Goal: Information Seeking & Learning: Learn about a topic

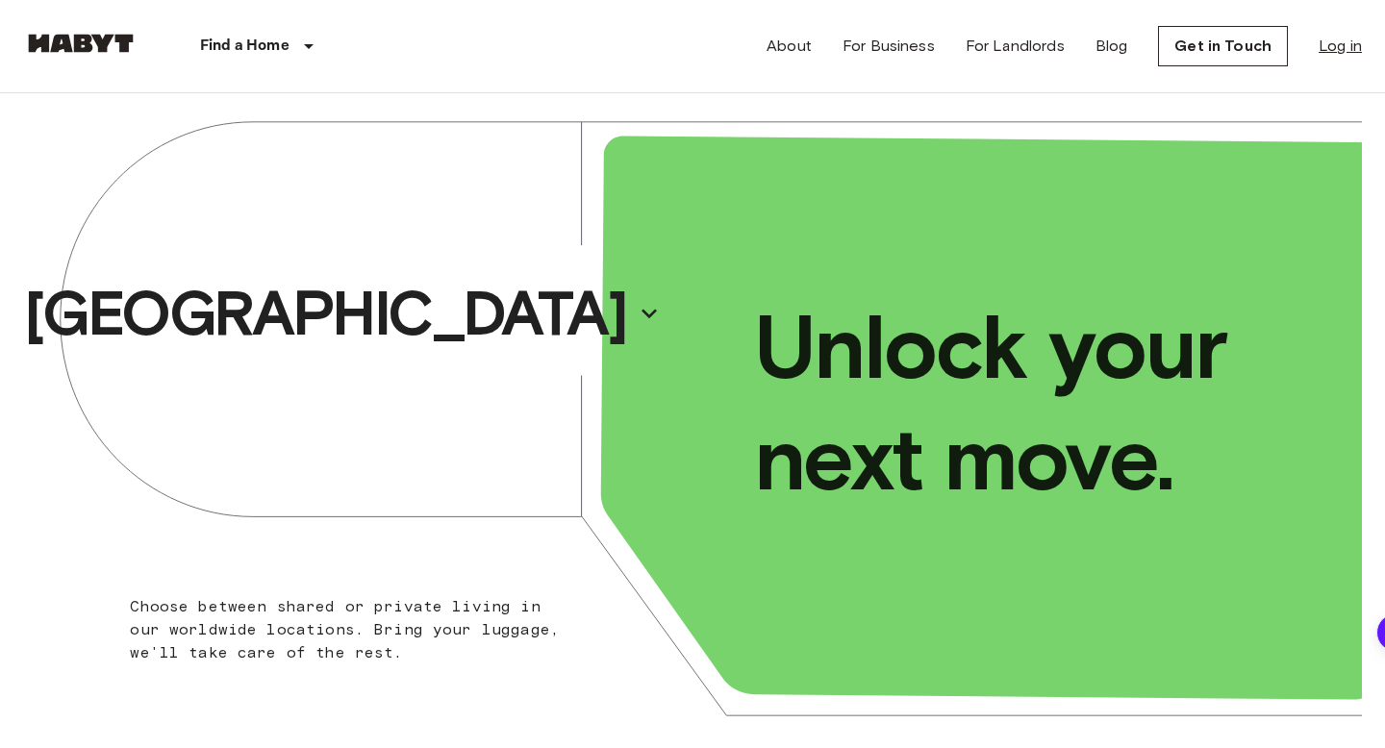
click at [1332, 44] on link "Log in" at bounding box center [1340, 46] width 43 height 23
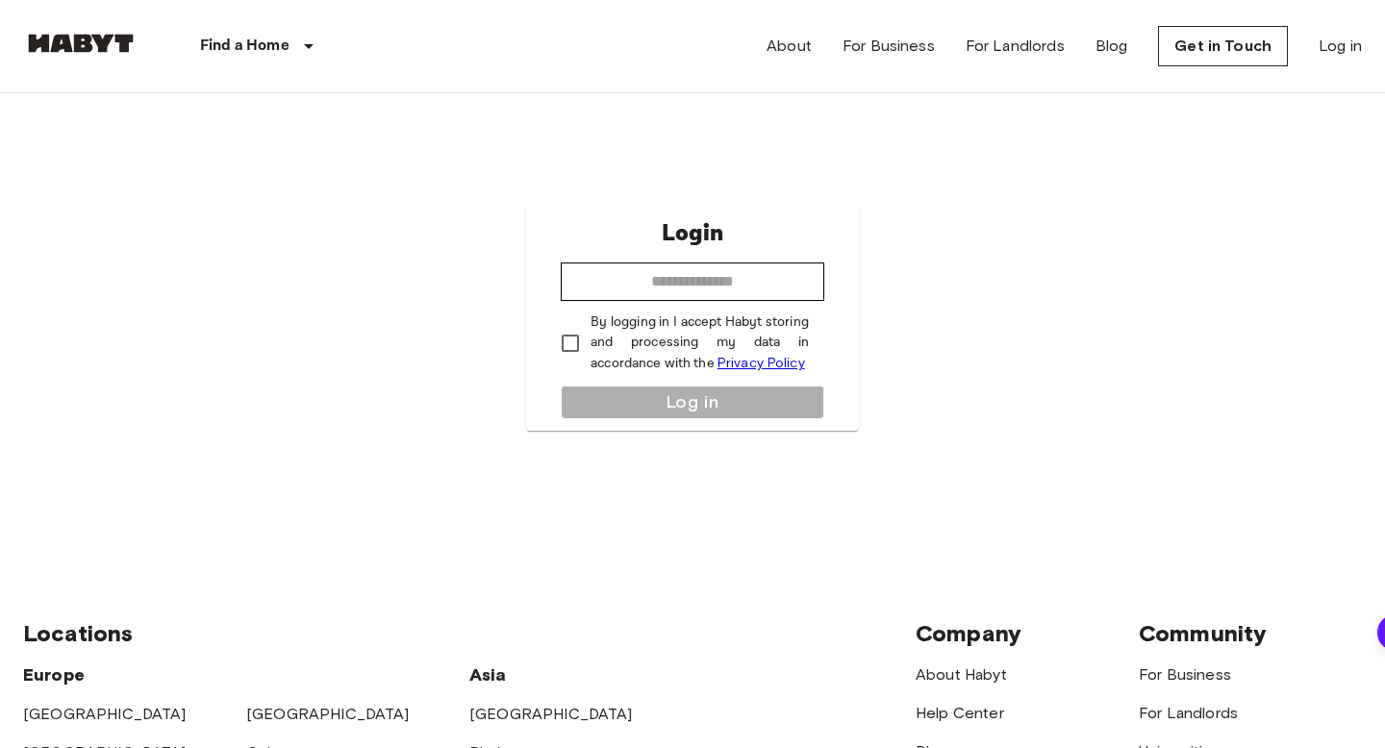
click at [89, 49] on img at bounding box center [80, 43] width 115 height 19
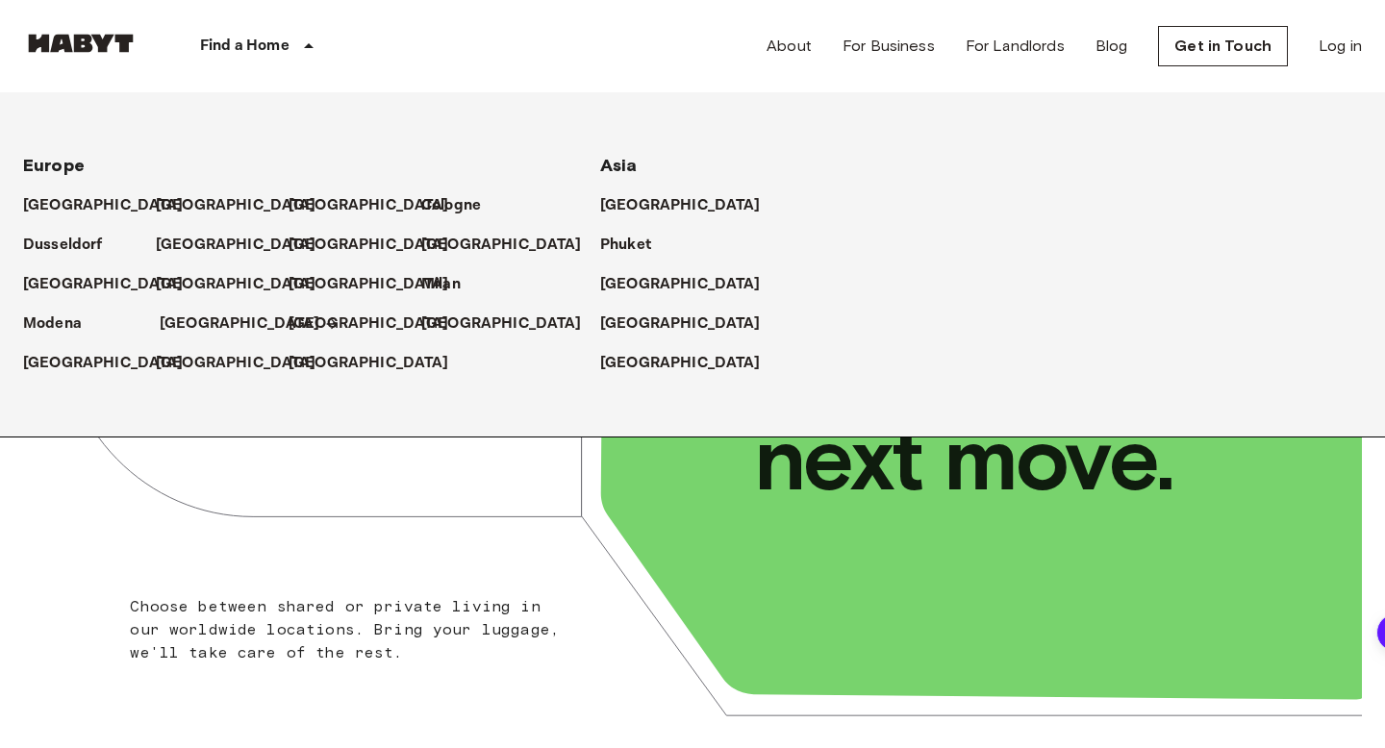
click at [193, 322] on p "[GEOGRAPHIC_DATA]" at bounding box center [240, 324] width 161 height 23
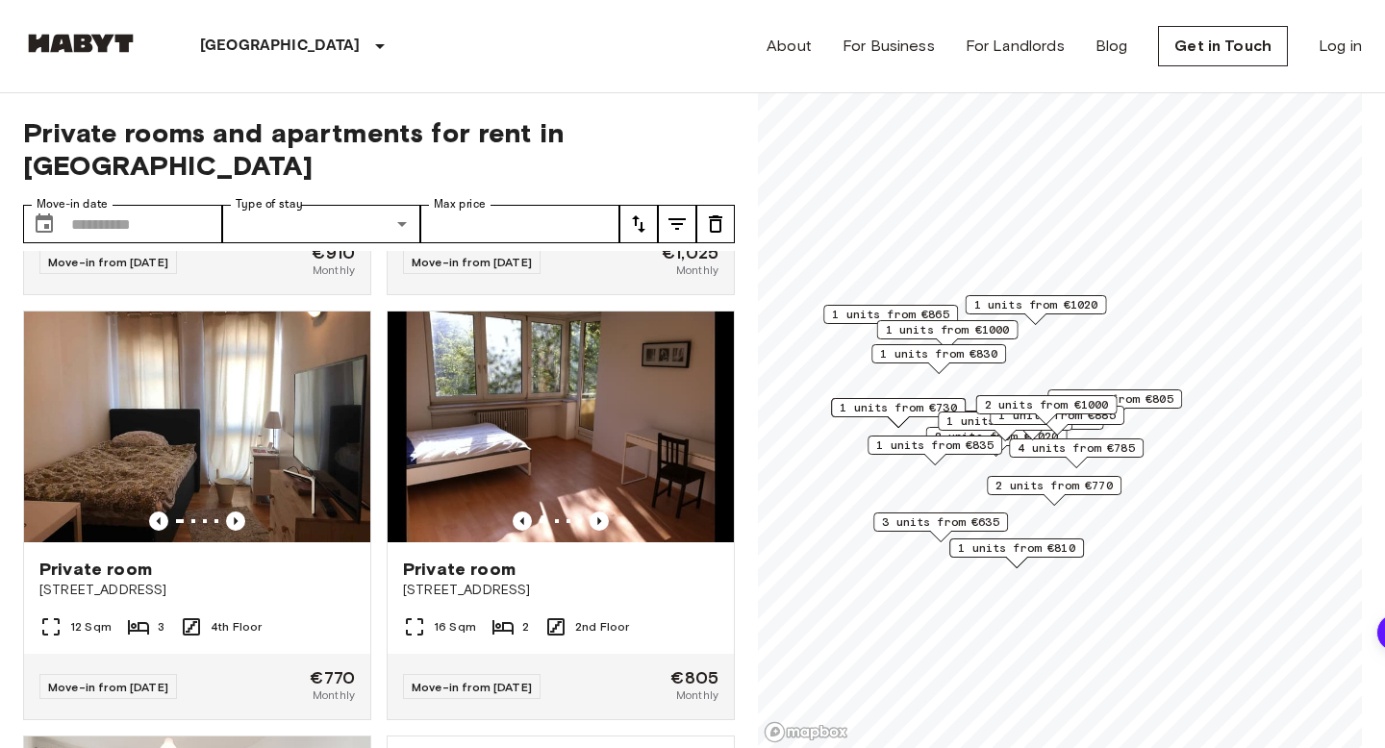
scroll to position [2078, 0]
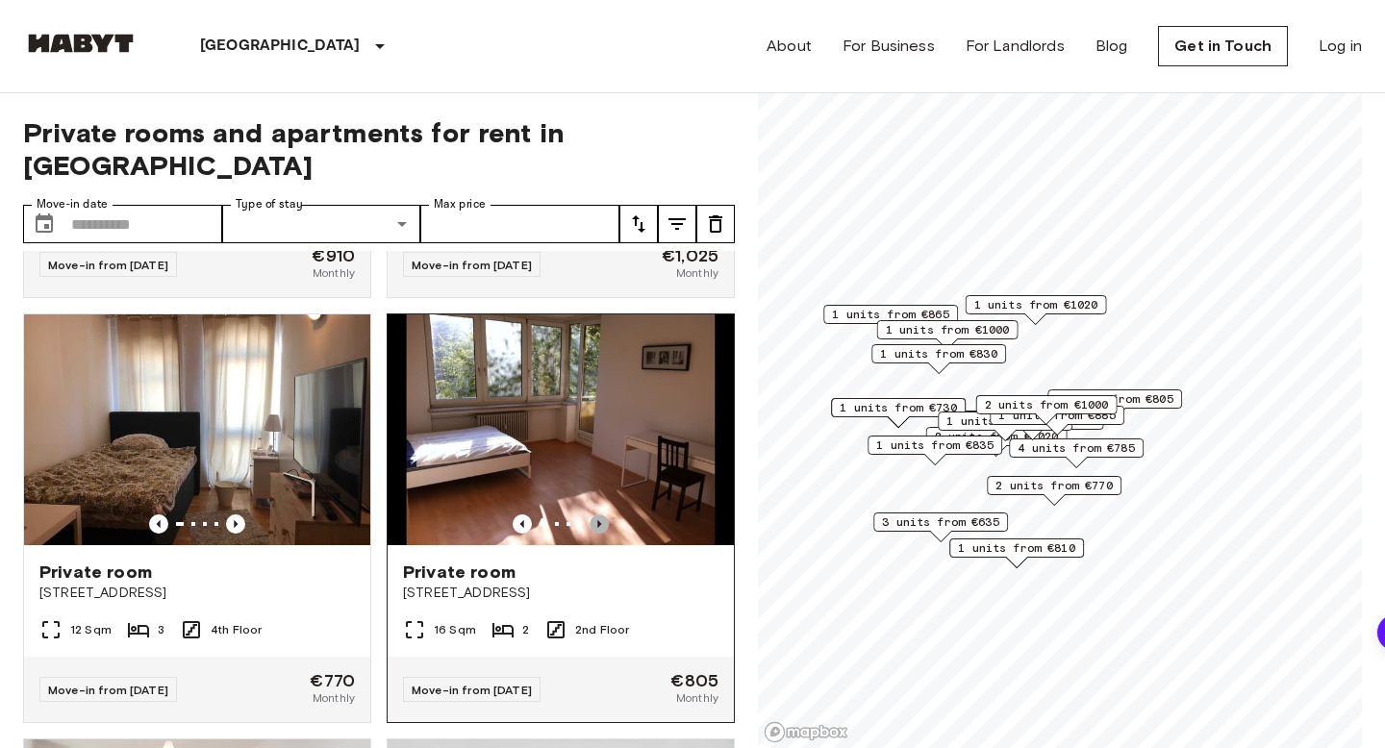
click at [601, 515] on icon "Previous image" at bounding box center [599, 524] width 19 height 19
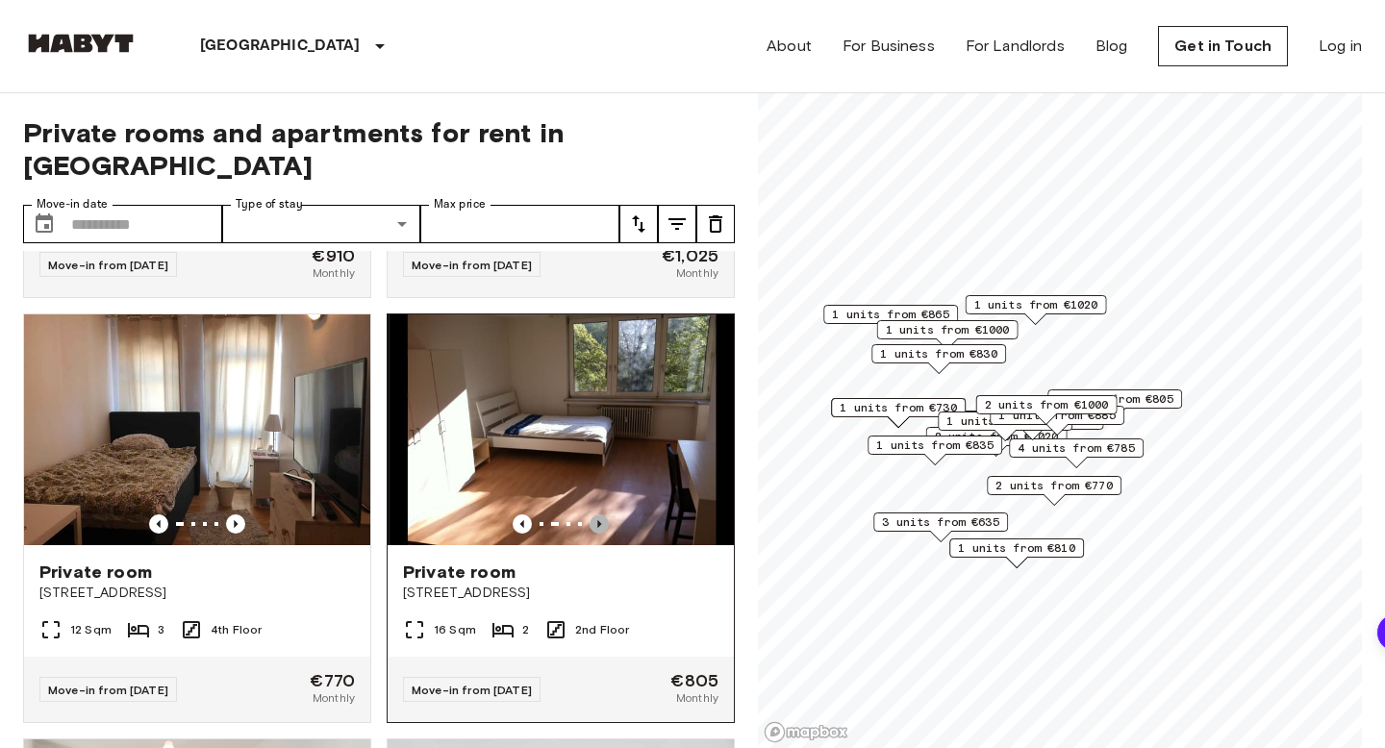
click at [601, 515] on icon "Previous image" at bounding box center [599, 524] width 19 height 19
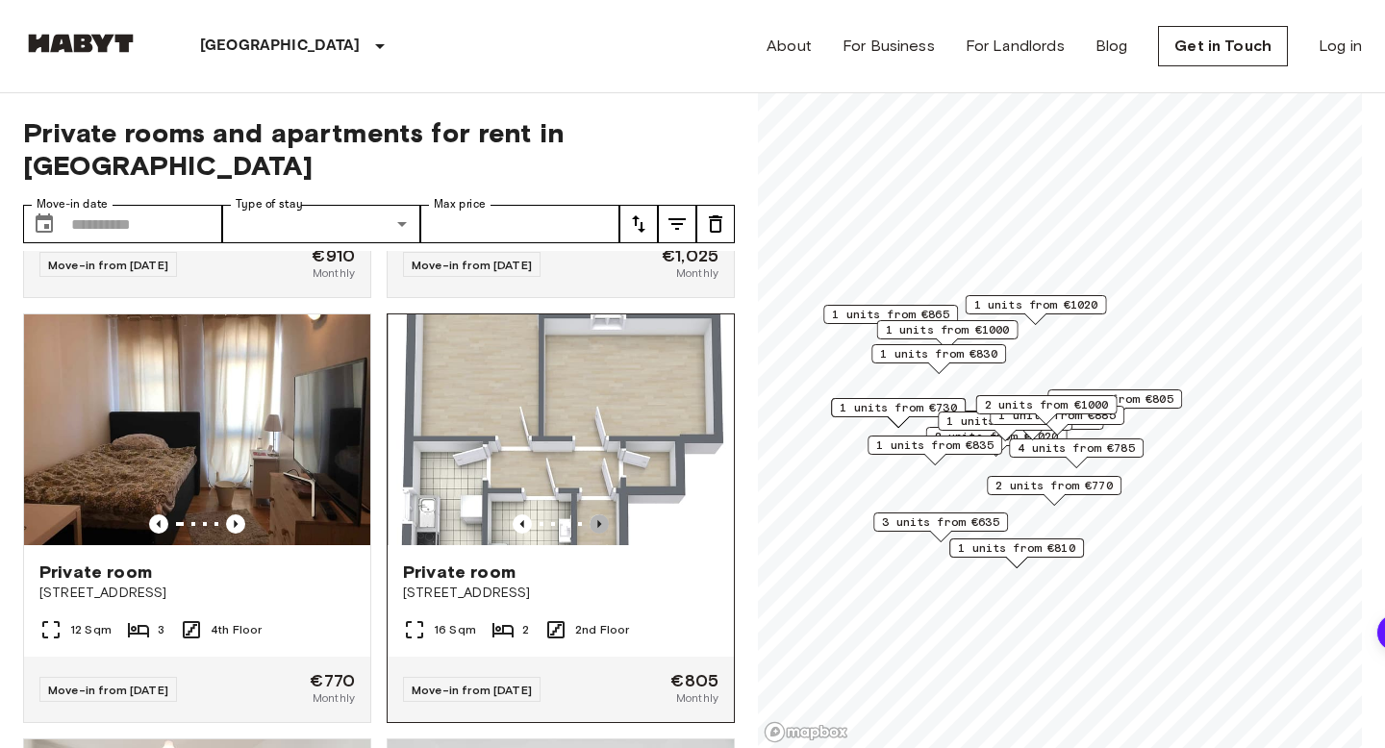
click at [601, 515] on icon "Previous image" at bounding box center [599, 524] width 19 height 19
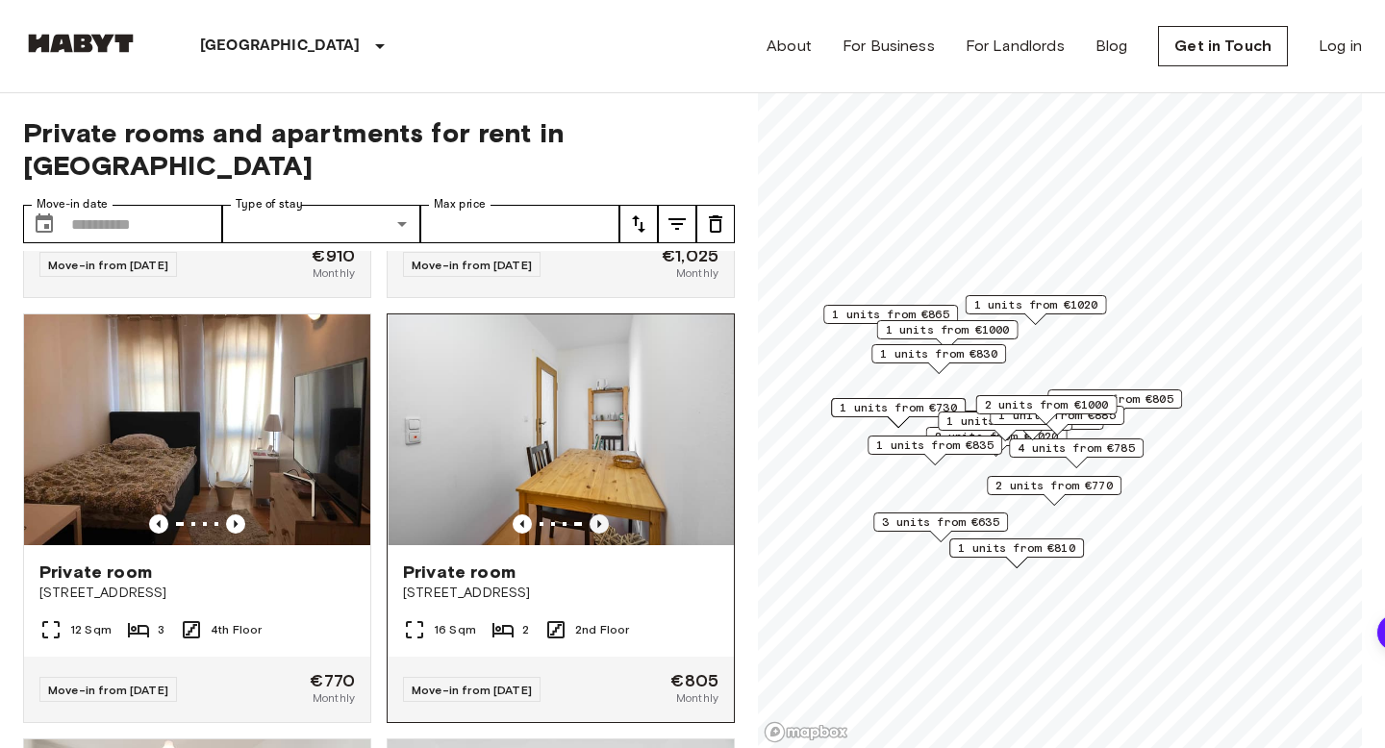
click at [601, 515] on icon "Previous image" at bounding box center [599, 524] width 19 height 19
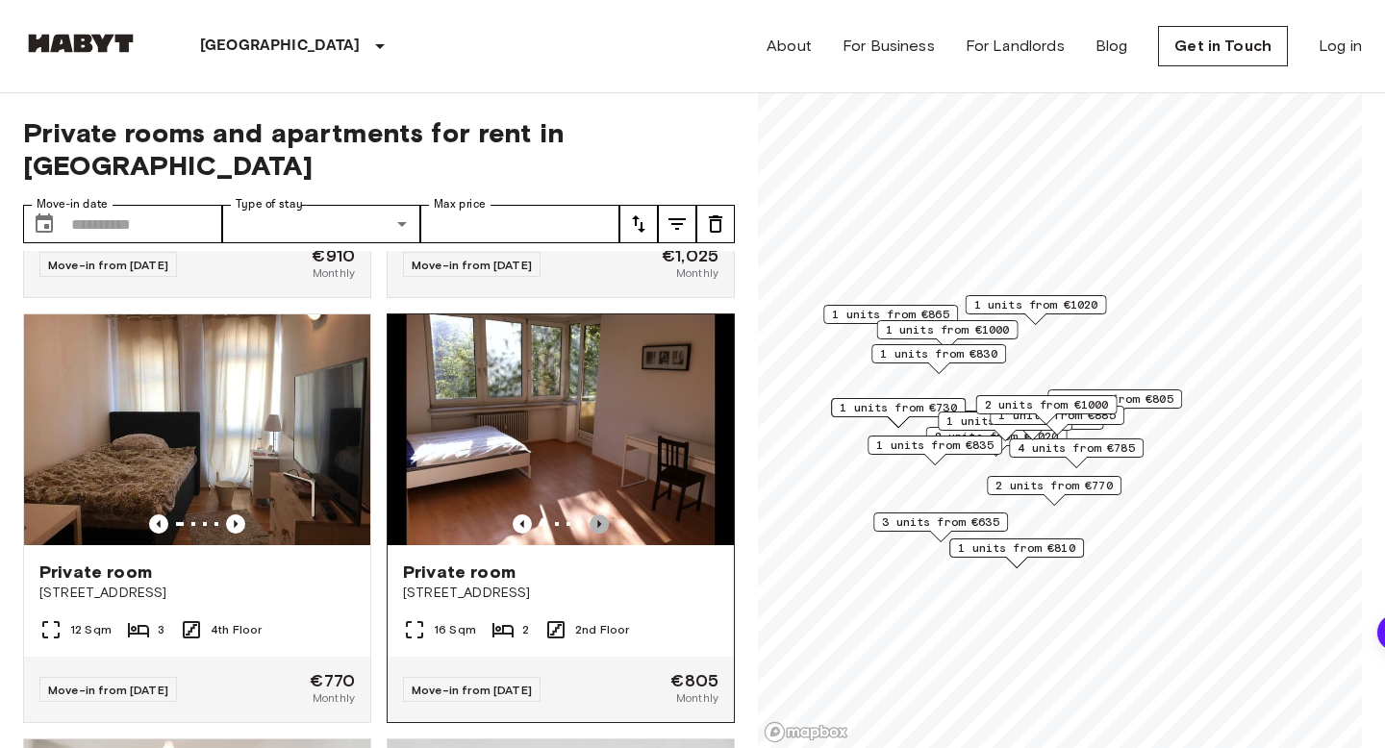
click at [601, 515] on icon "Previous image" at bounding box center [599, 524] width 19 height 19
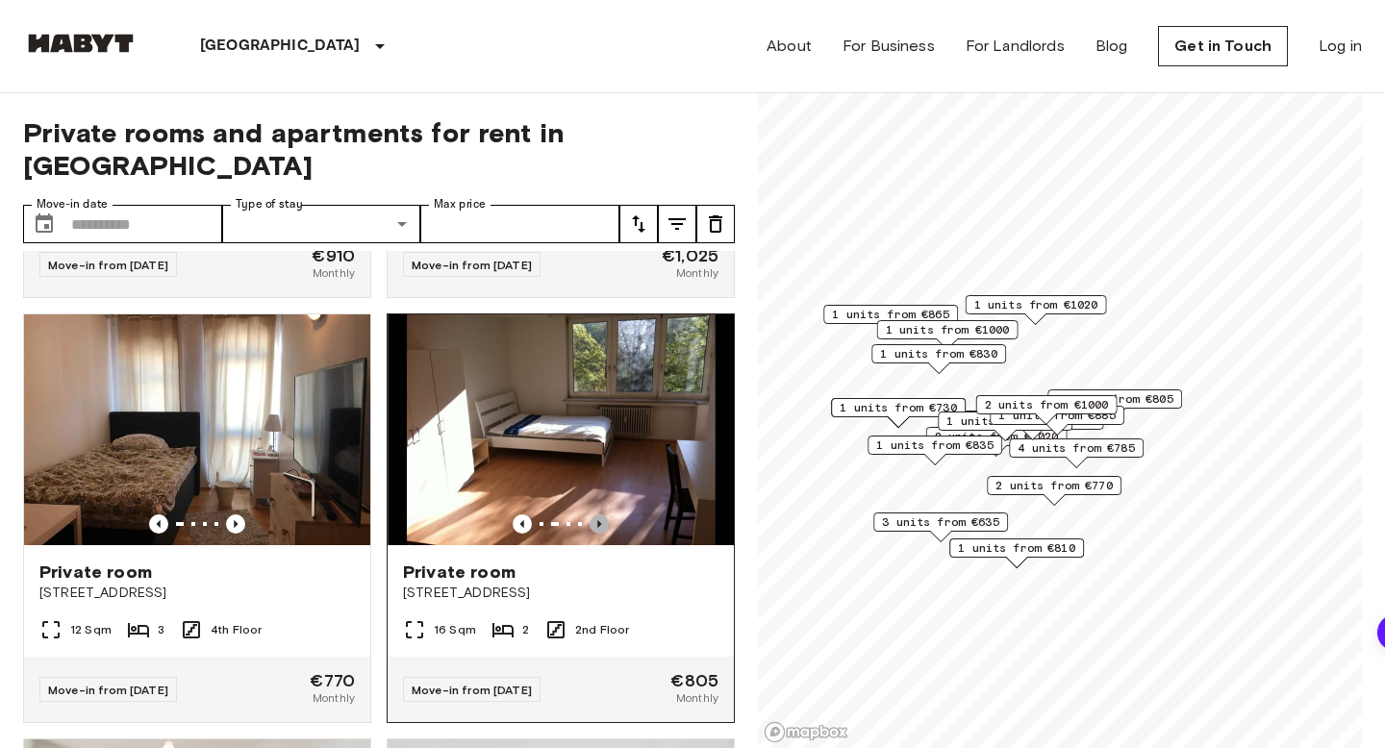
click at [601, 515] on icon "Previous image" at bounding box center [599, 524] width 19 height 19
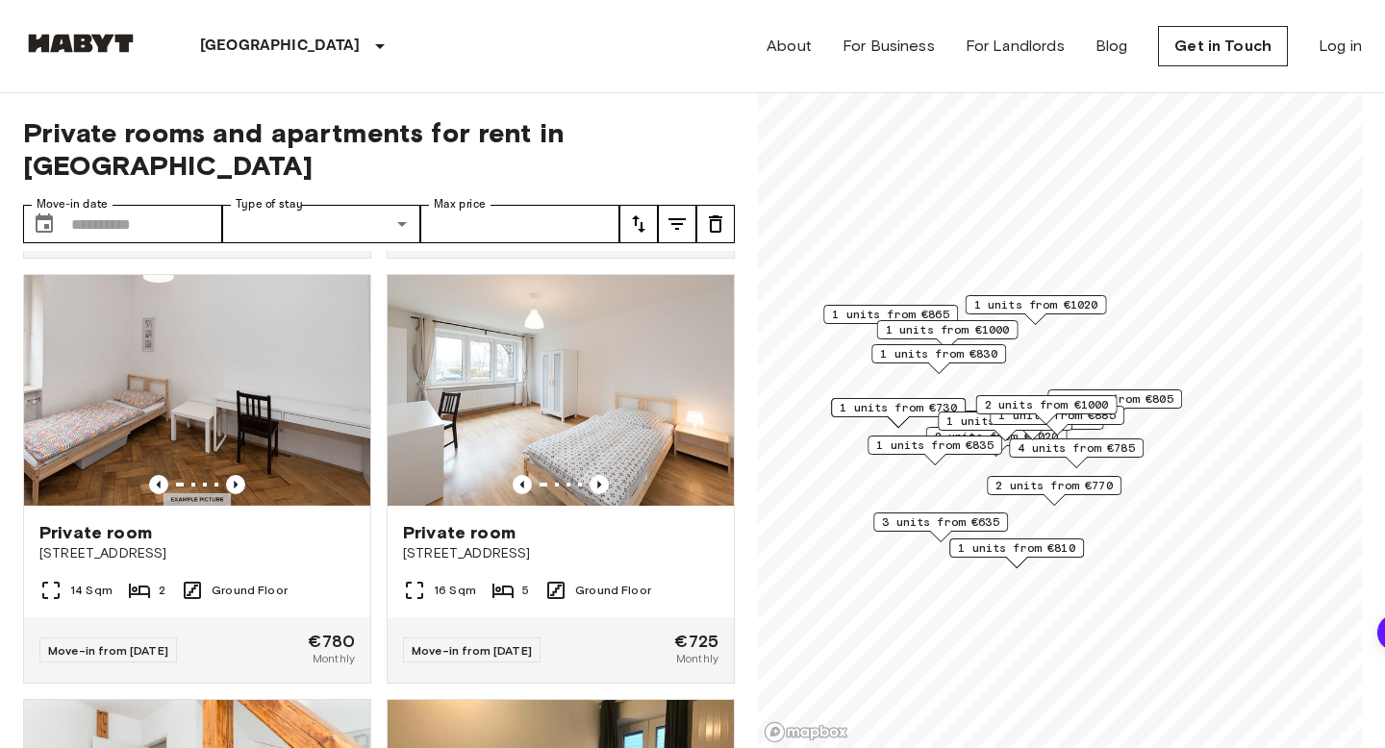
scroll to position [3786, 0]
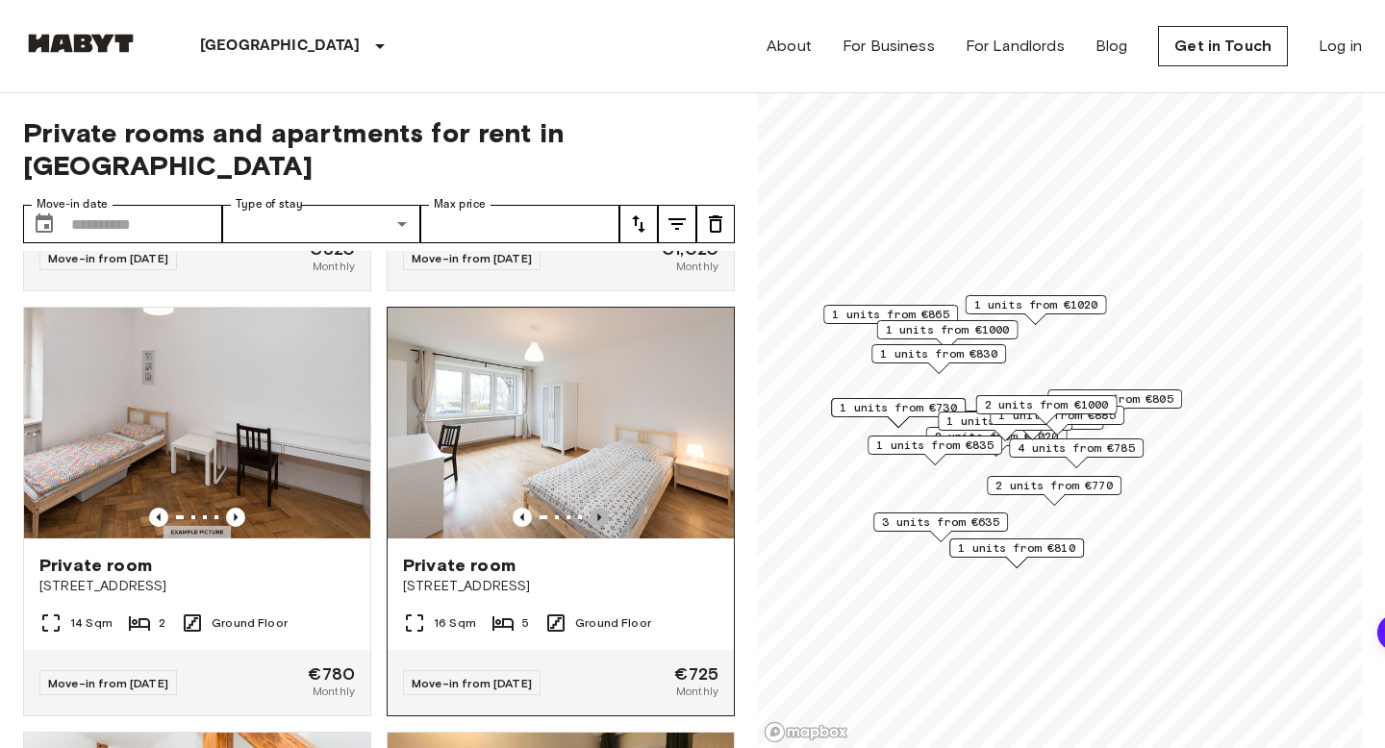
click at [601, 508] on icon "Previous image" at bounding box center [599, 517] width 19 height 19
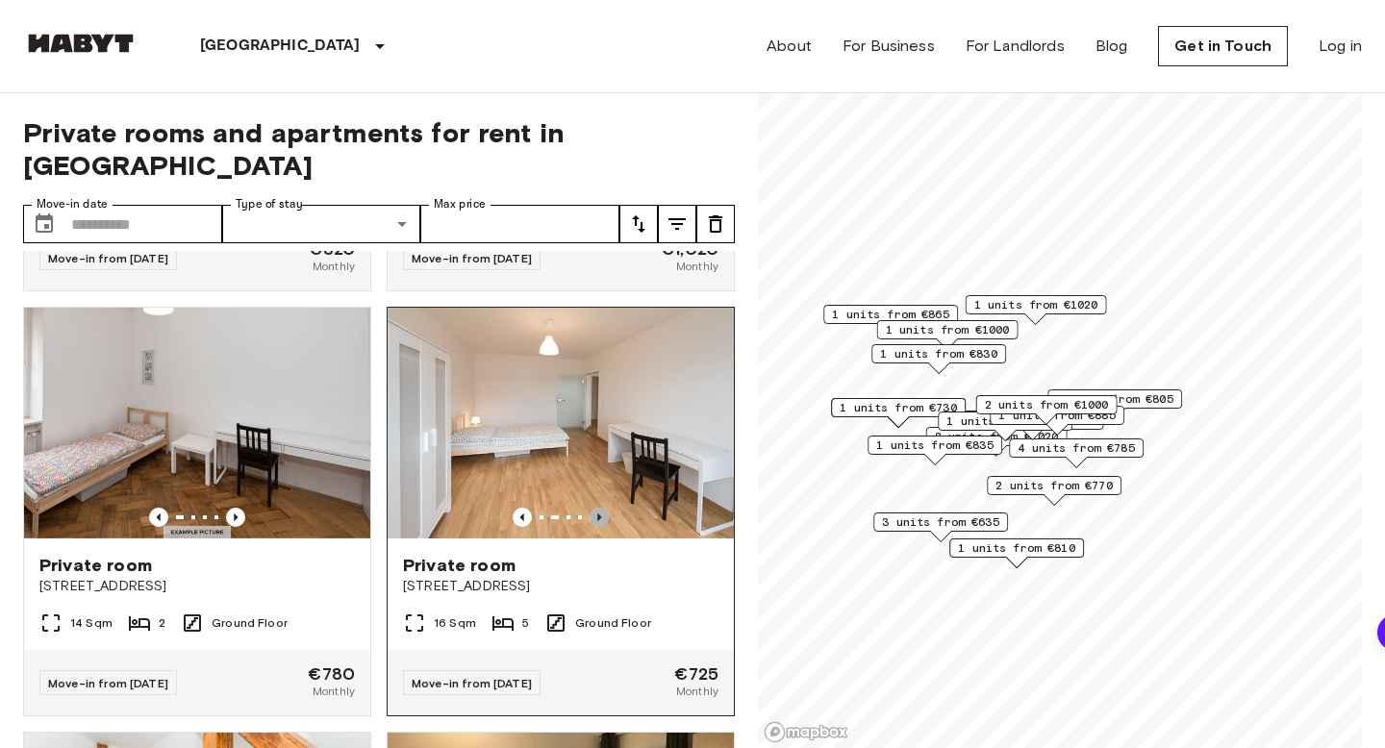
click at [601, 508] on icon "Previous image" at bounding box center [599, 517] width 19 height 19
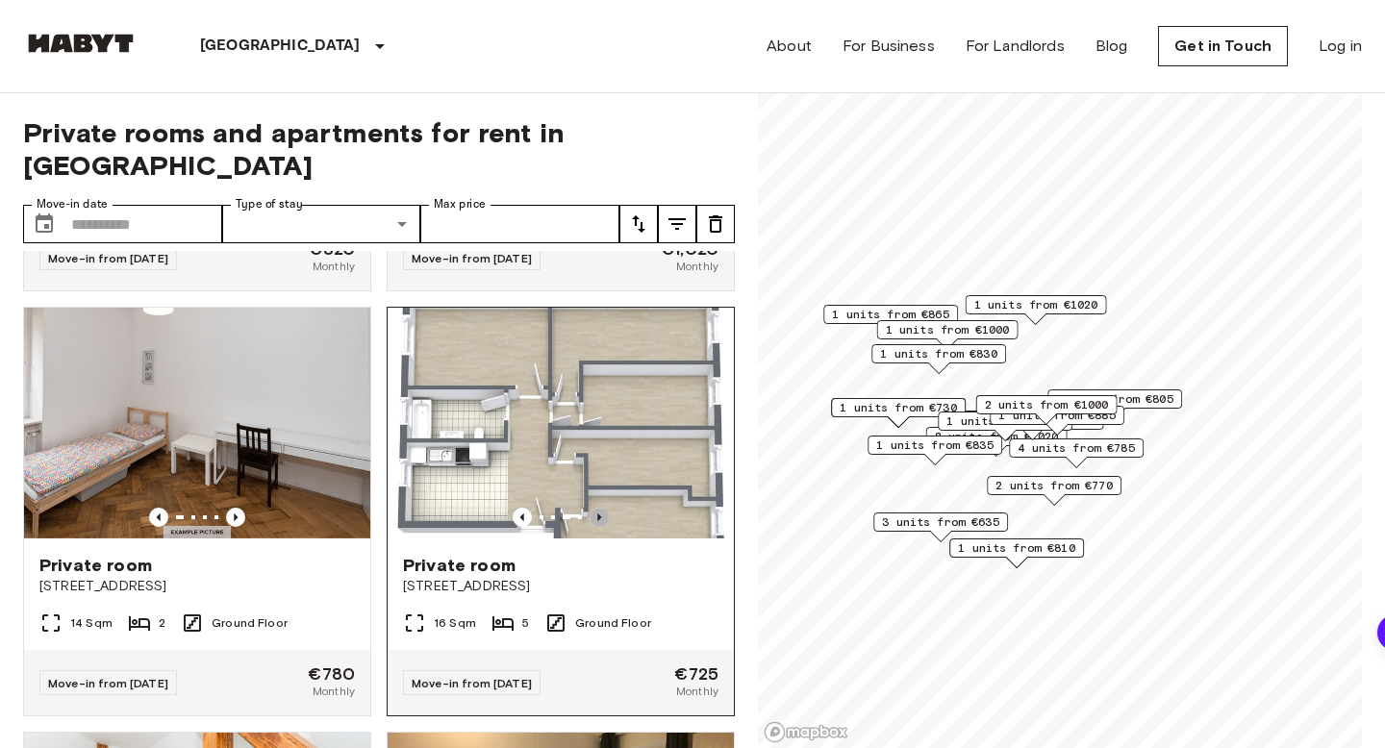
click at [601, 508] on icon "Previous image" at bounding box center [599, 517] width 19 height 19
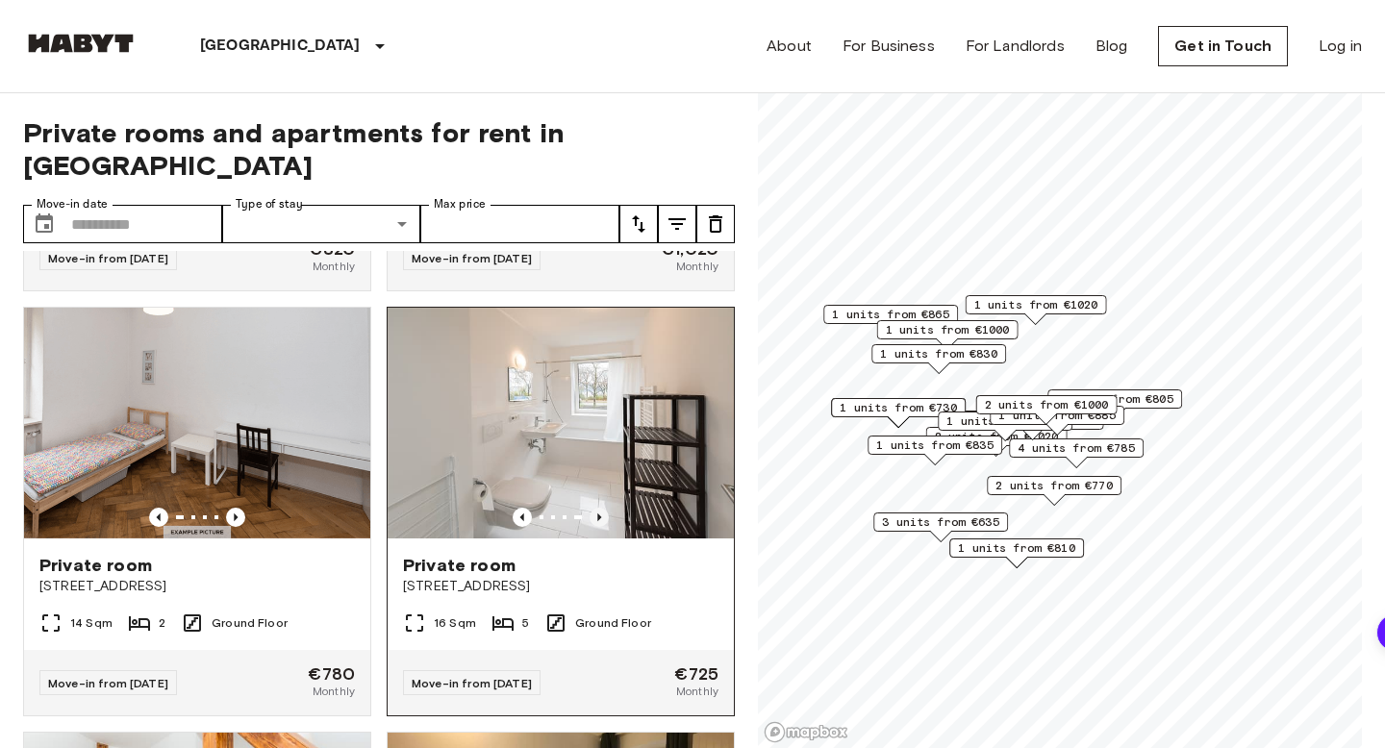
click at [602, 508] on icon "Previous image" at bounding box center [599, 517] width 19 height 19
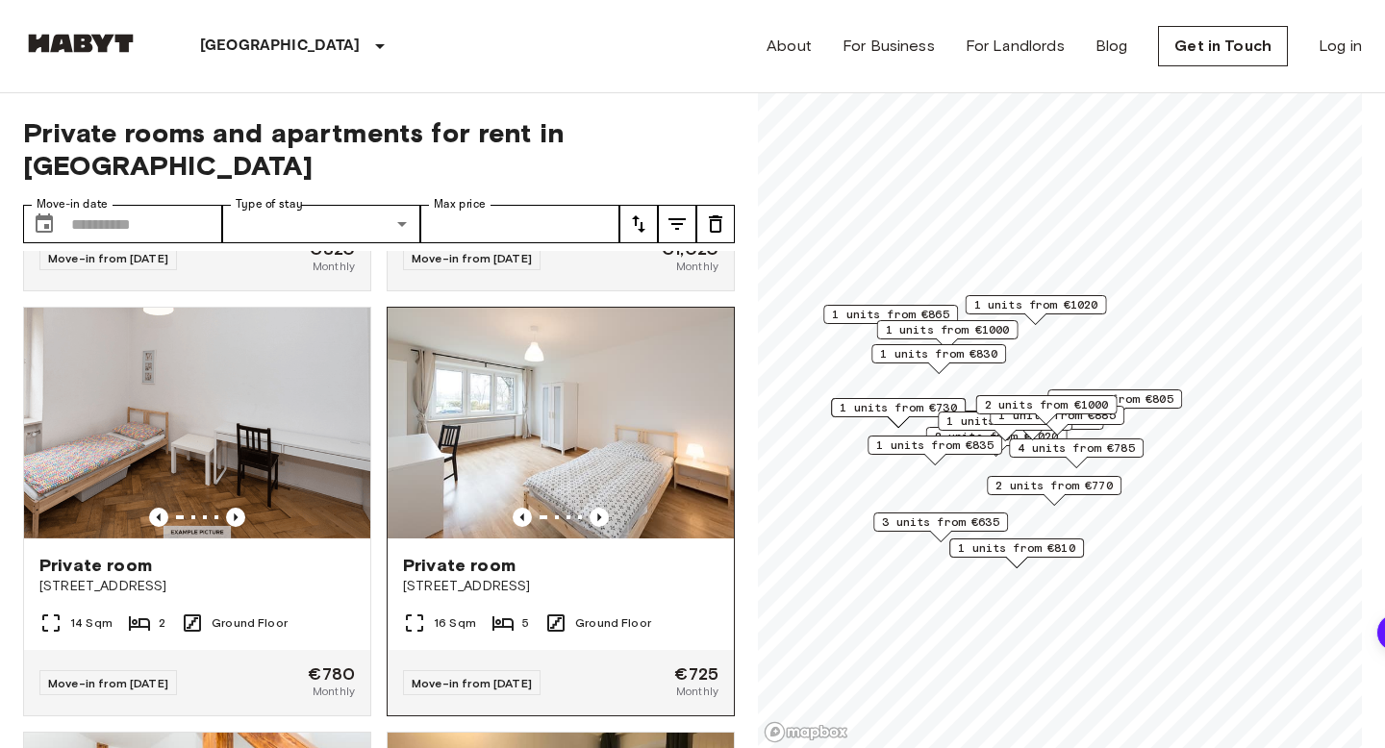
click at [617, 615] on span "Ground Floor" at bounding box center [613, 623] width 76 height 17
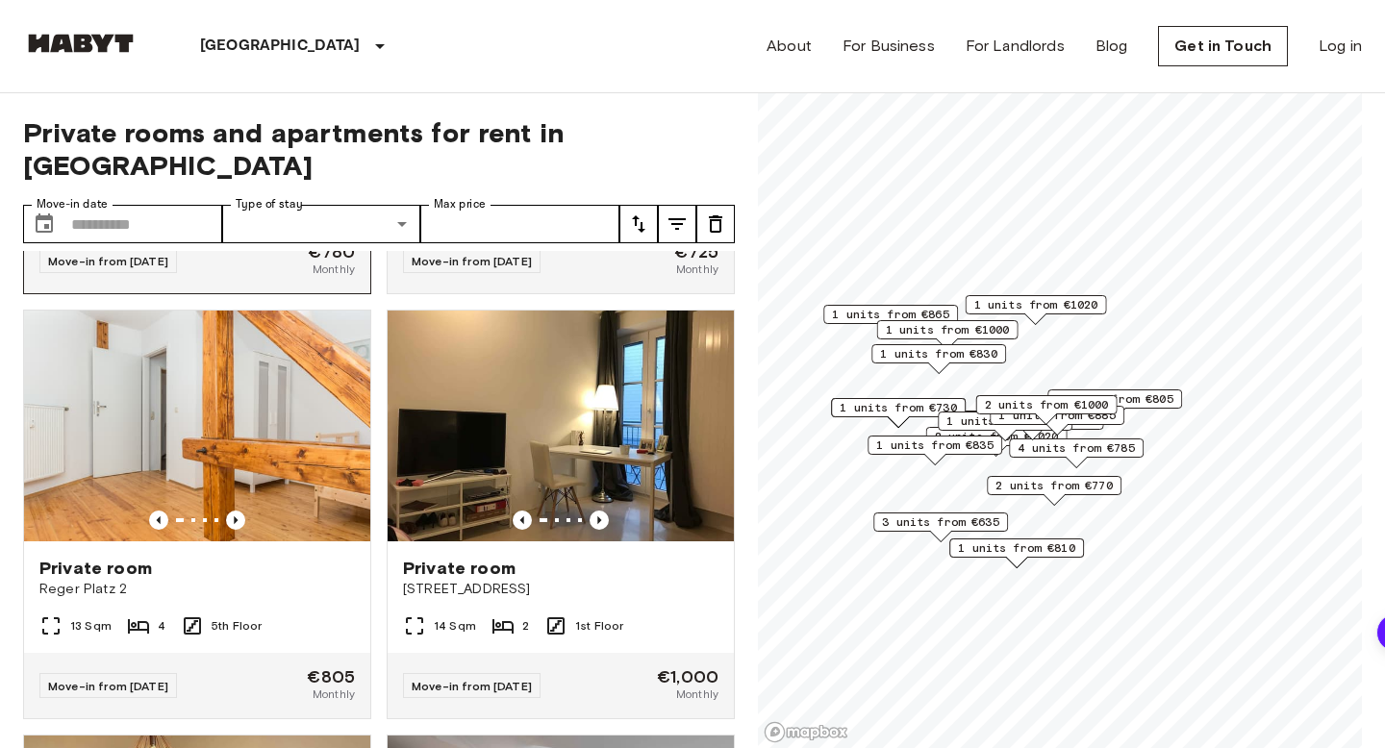
scroll to position [4227, 0]
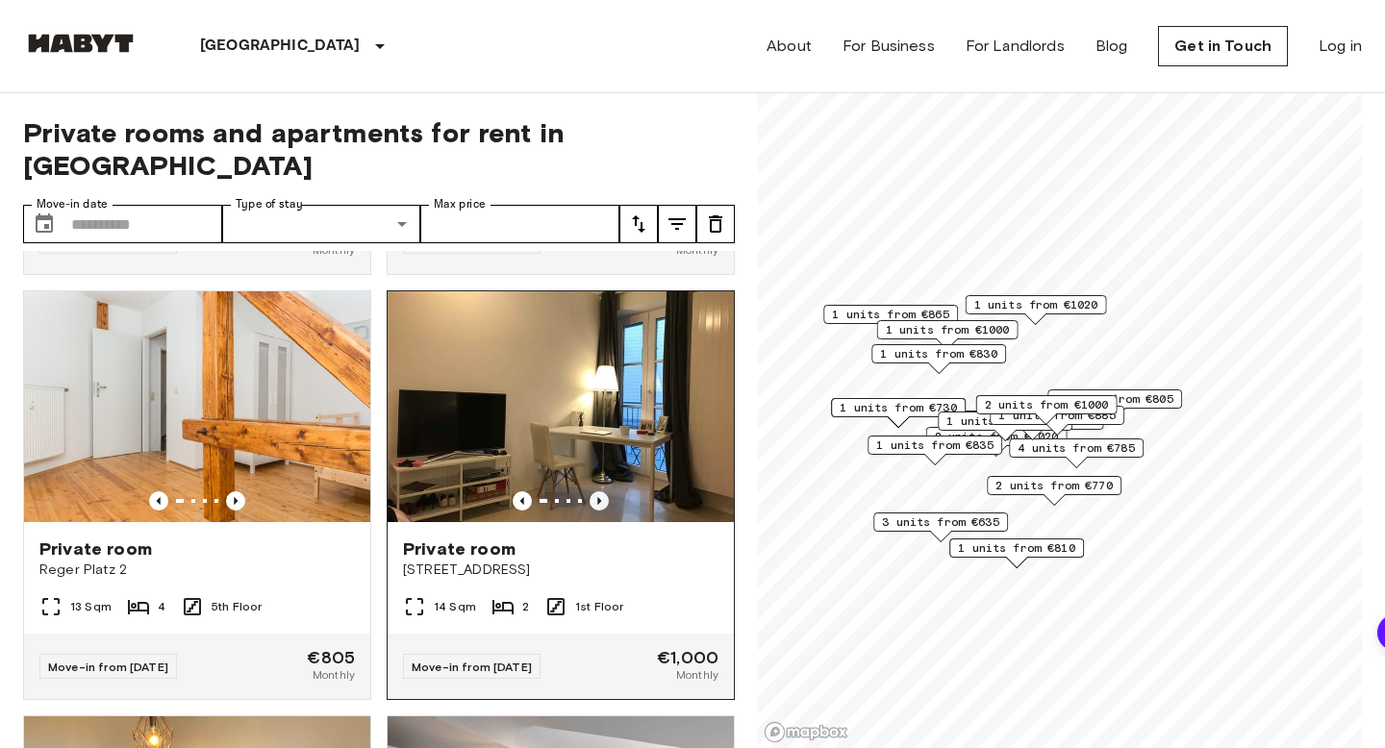
click at [597, 497] on icon "Previous image" at bounding box center [599, 501] width 4 height 8
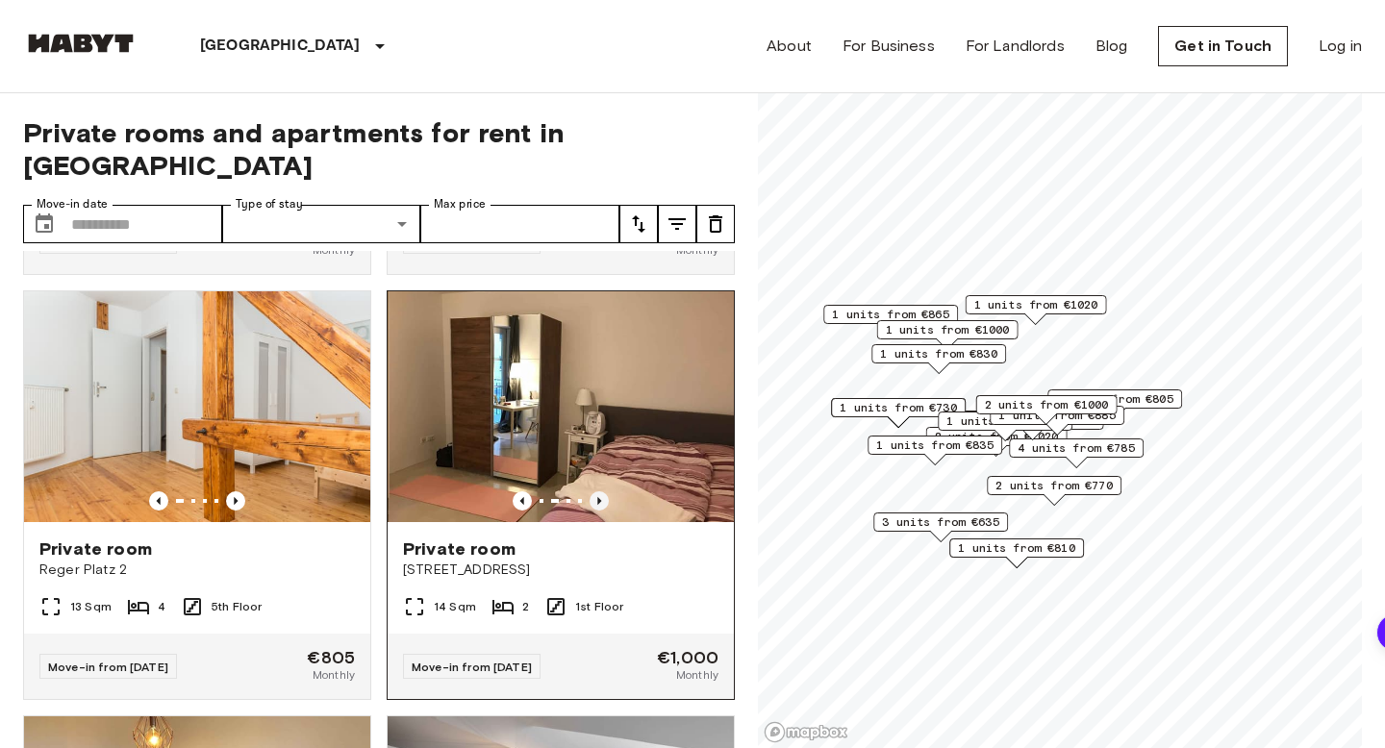
click at [597, 497] on icon "Previous image" at bounding box center [599, 501] width 4 height 8
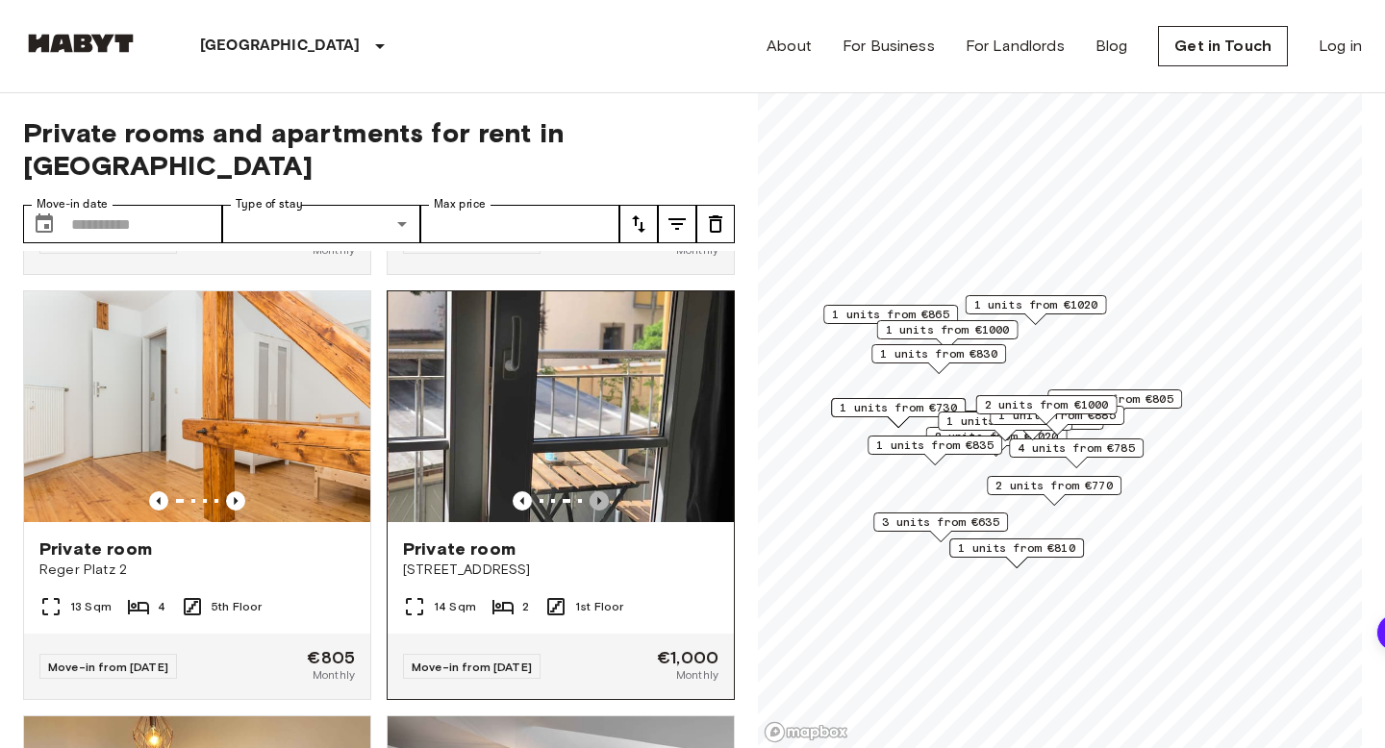
click at [597, 497] on icon "Previous image" at bounding box center [599, 501] width 4 height 8
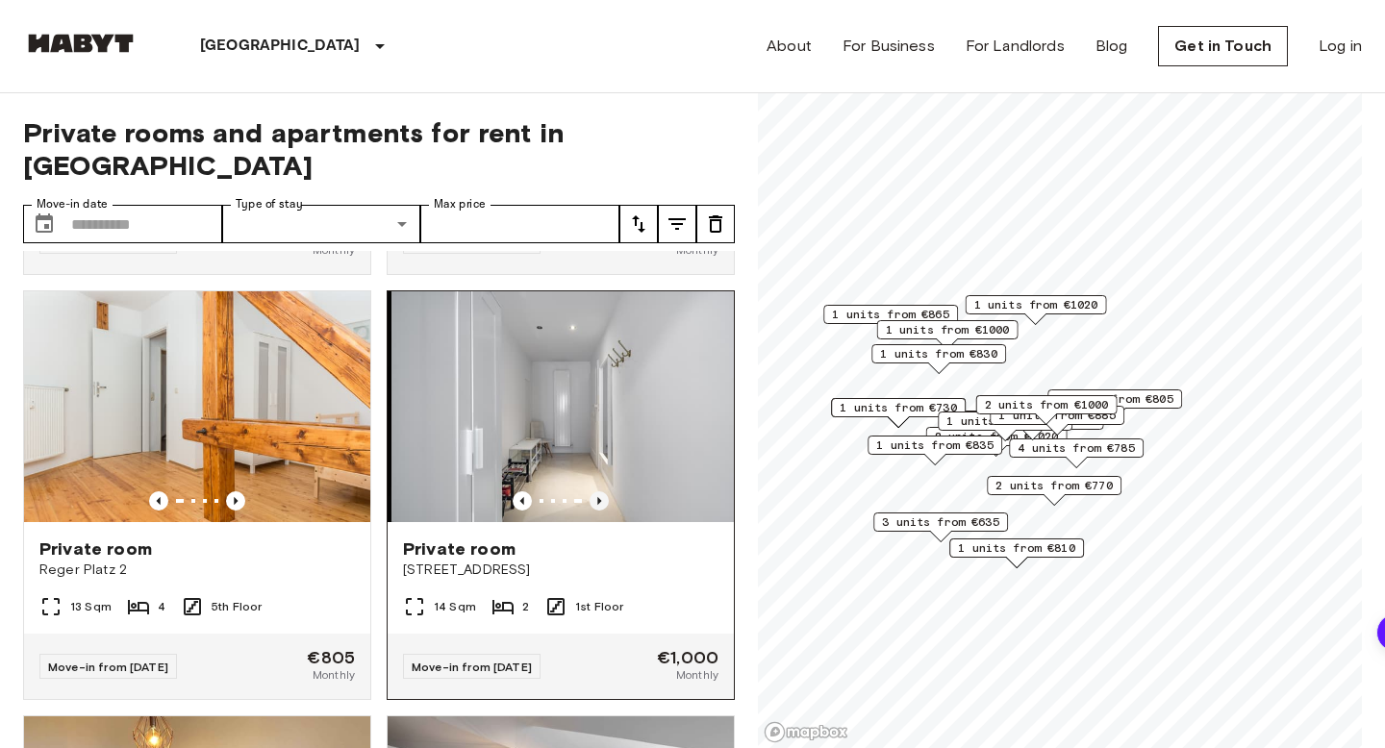
click at [597, 497] on icon "Previous image" at bounding box center [599, 501] width 4 height 8
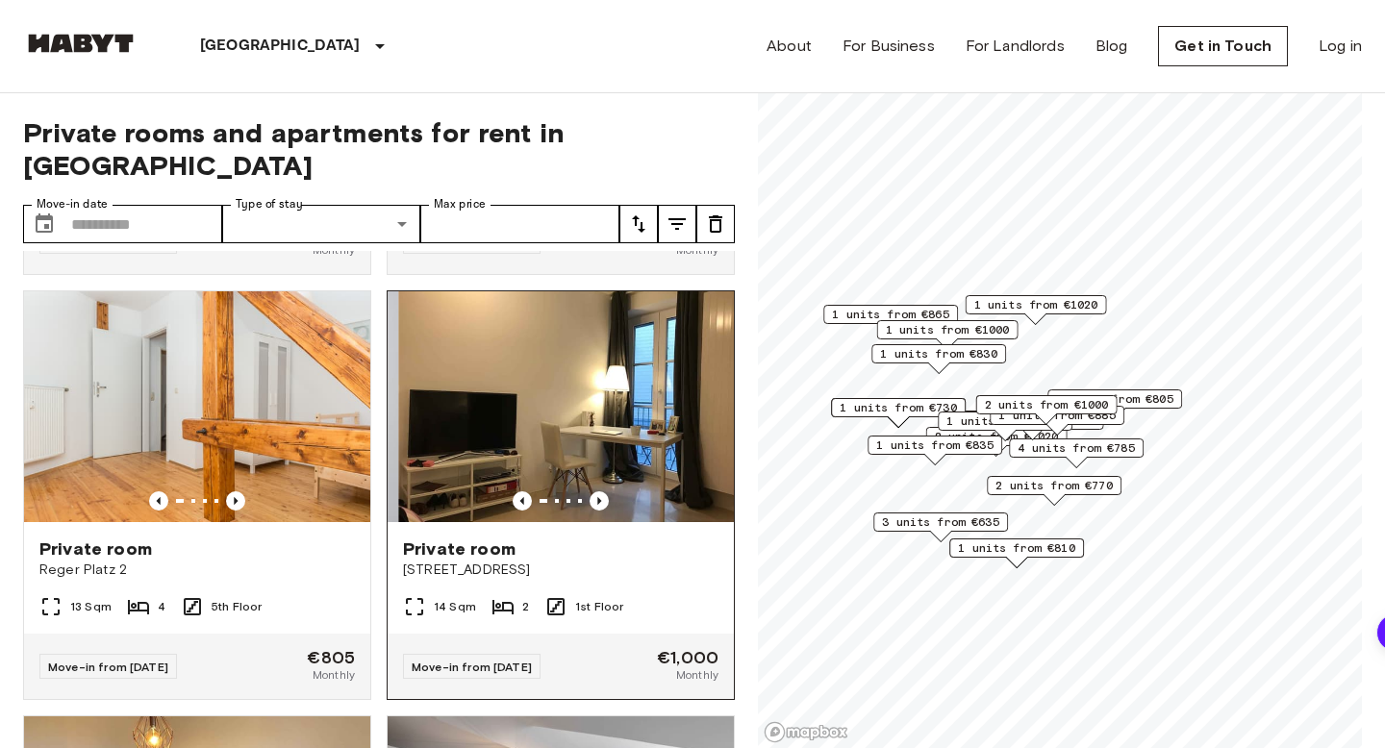
click at [566, 561] on div "Private room [STREET_ADDRESS]" at bounding box center [561, 558] width 346 height 73
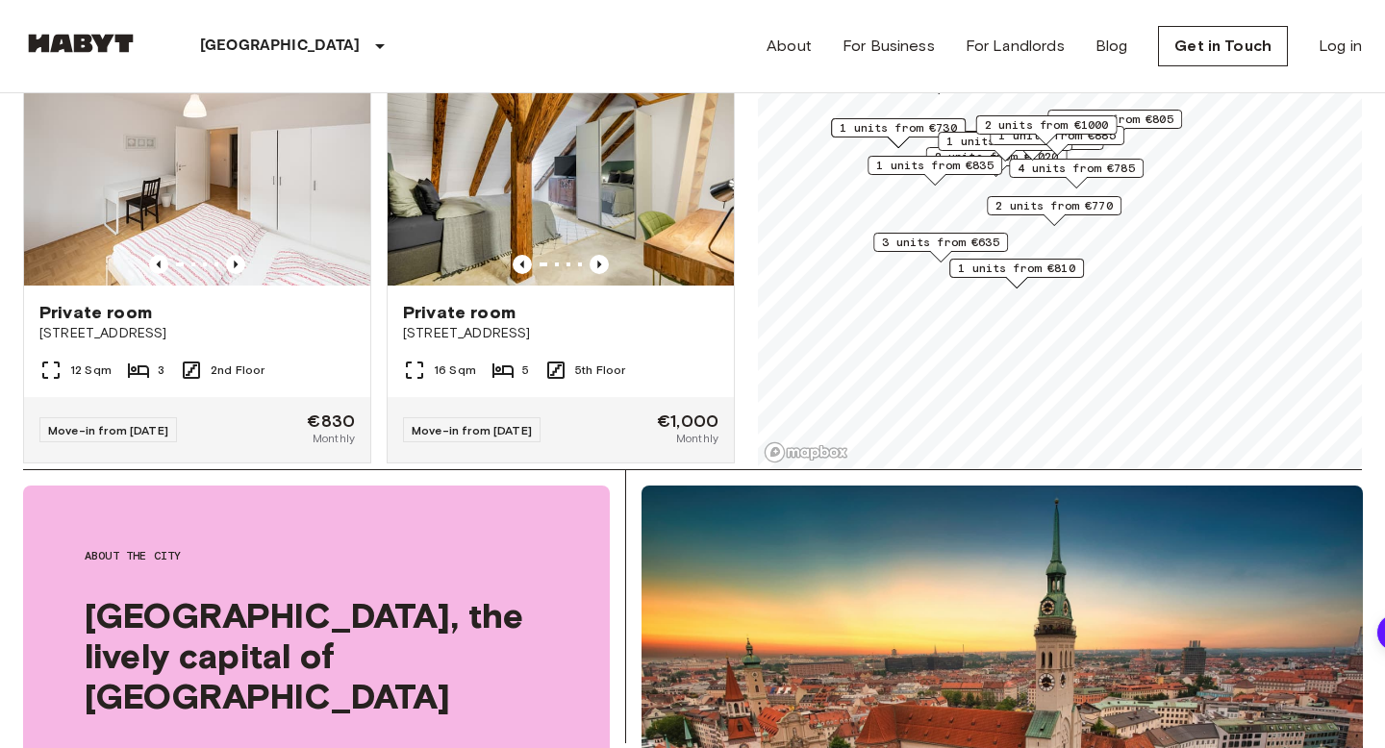
scroll to position [283, 0]
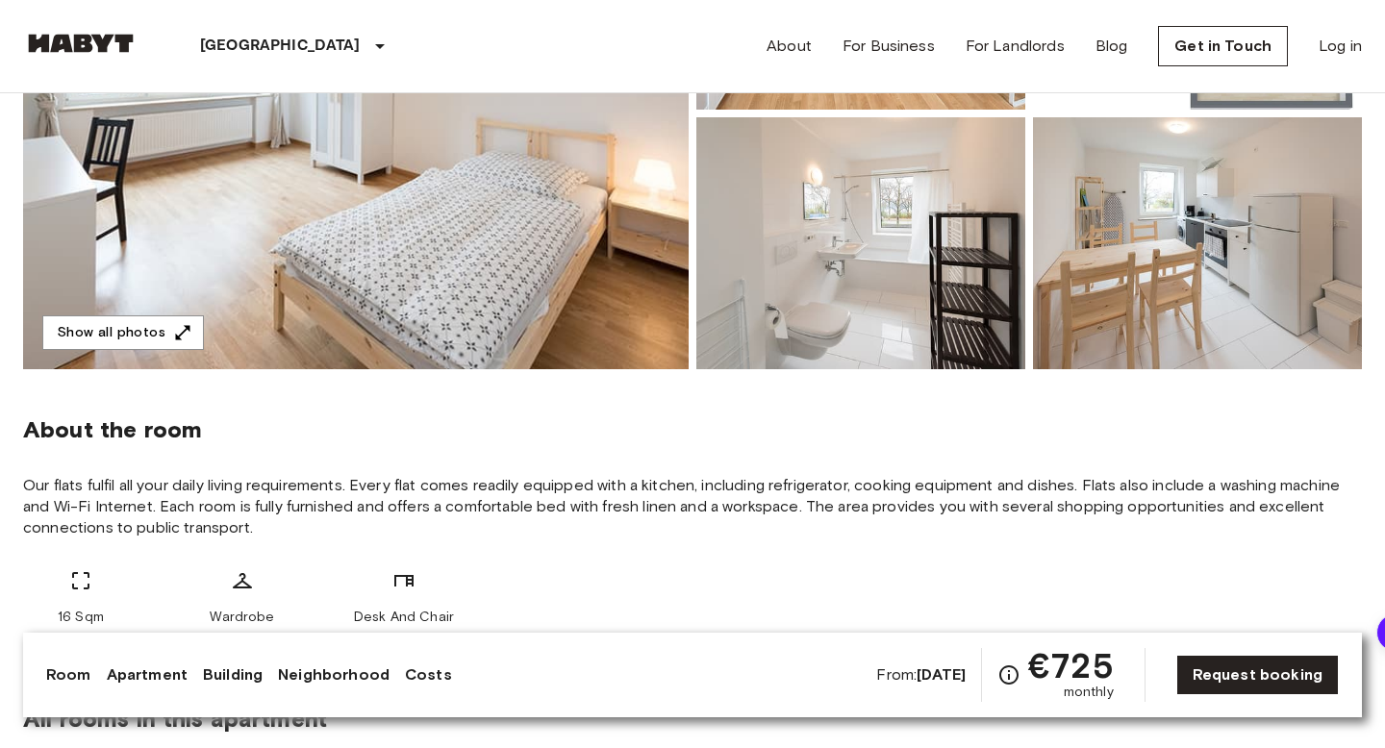
scroll to position [392, 0]
